Goal: Obtain resource: Obtain resource

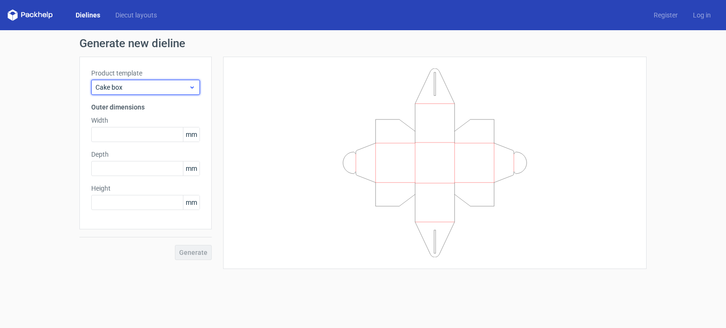
click at [137, 85] on span "Cake box" at bounding box center [141, 87] width 93 height 9
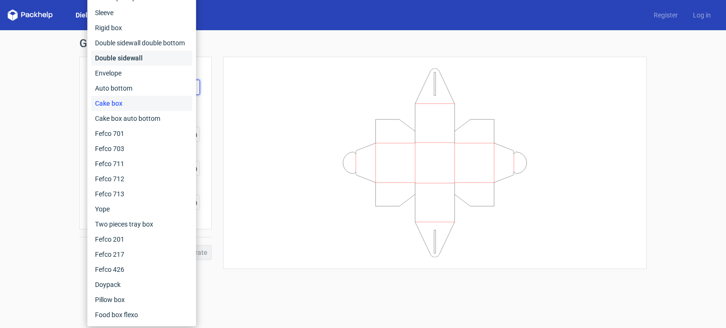
click at [136, 59] on div "Double sidewall" at bounding box center [141, 58] width 101 height 15
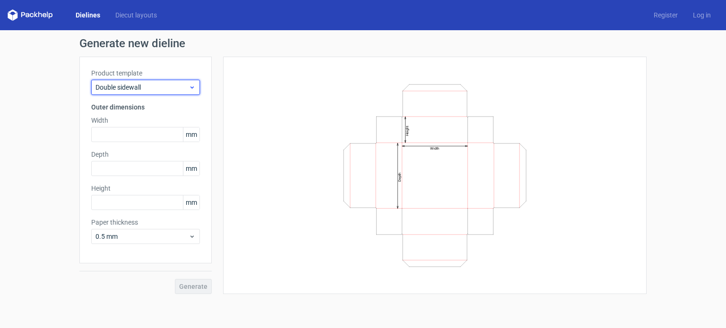
click at [136, 83] on span "Double sidewall" at bounding box center [141, 87] width 93 height 9
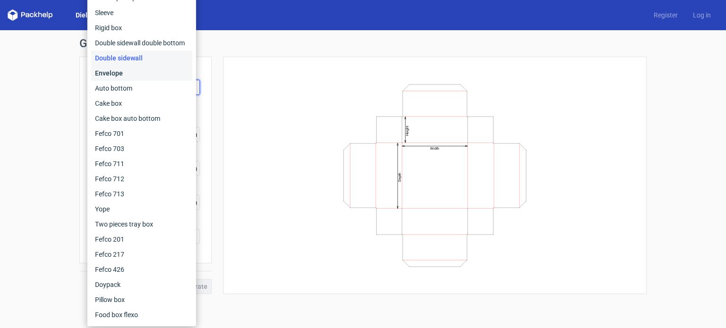
click at [136, 77] on div "Envelope" at bounding box center [141, 73] width 101 height 15
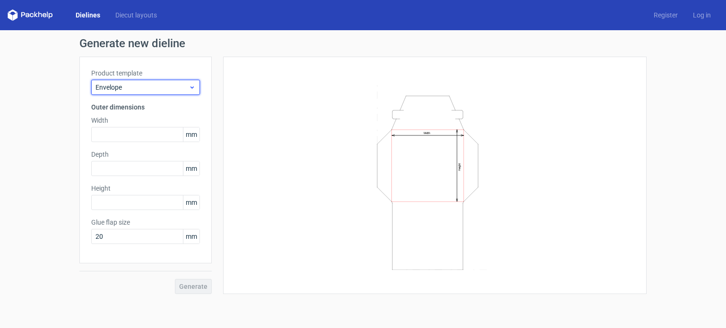
click at [131, 89] on span "Envelope" at bounding box center [141, 87] width 93 height 9
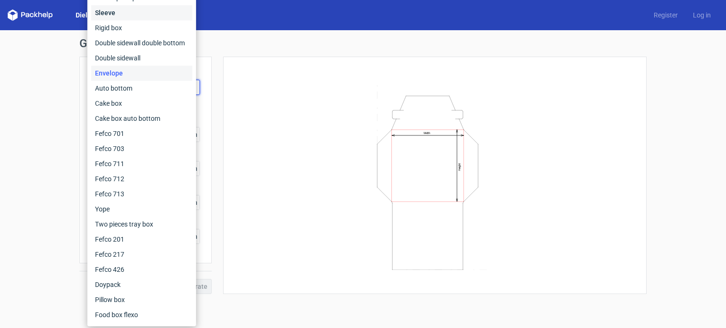
click at [108, 10] on div "Sleeve" at bounding box center [141, 12] width 101 height 15
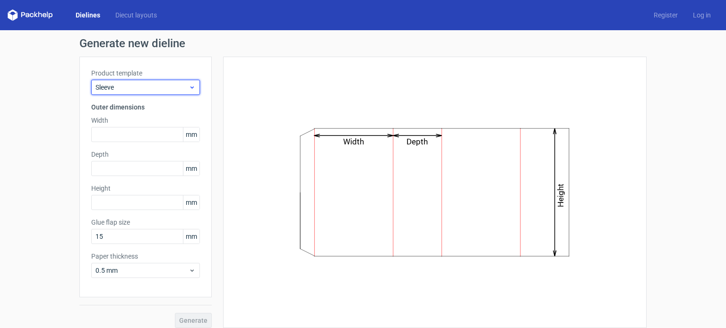
click at [128, 84] on span "Sleeve" at bounding box center [141, 87] width 93 height 9
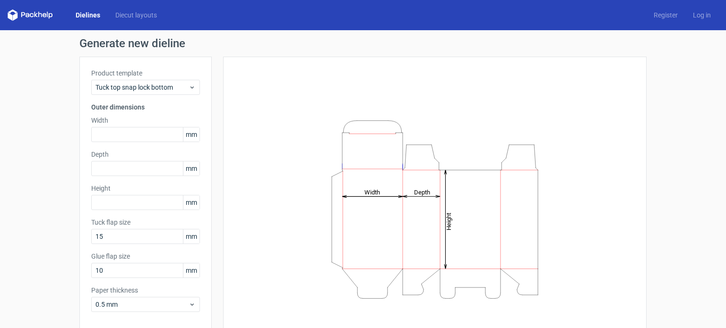
click at [492, 206] on icon "Height Depth Width" at bounding box center [434, 209] width 283 height 189
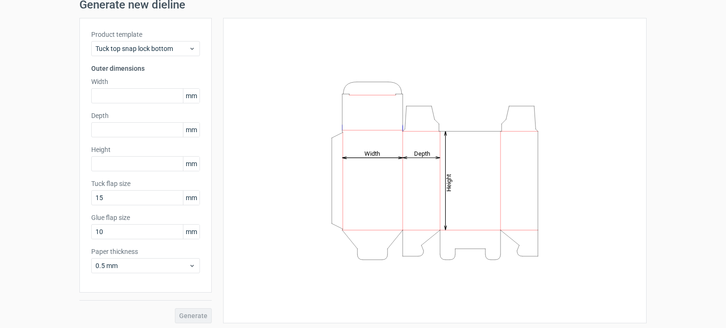
scroll to position [41, 0]
